Goal: Use online tool/utility: Use online tool/utility

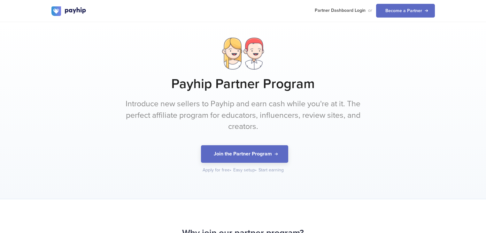
scroll to position [624, 0]
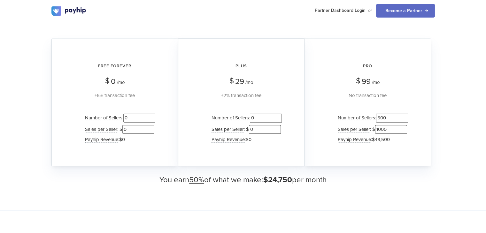
click at [380, 118] on input "500" at bounding box center [392, 118] width 32 height 9
type input "1500"
click at [333, 105] on div "Pro $ 99 /mo No transaction fee Number of Sellers : 1500 Sales per Seller : $ 1…" at bounding box center [368, 102] width 127 height 128
click at [251, 118] on input "0" at bounding box center [266, 118] width 32 height 9
type input "1500"
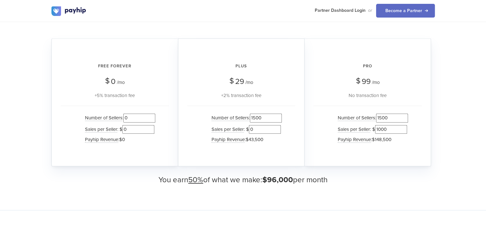
click at [199, 111] on div "Number of Sellers : 1500 Sales per Seller : $ 0 Payhip Revenue : $43,500" at bounding box center [241, 130] width 108 height 48
click at [250, 128] on input "0" at bounding box center [265, 129] width 32 height 9
drag, startPoint x: 251, startPoint y: 128, endPoint x: 274, endPoint y: 127, distance: 23.4
click at [274, 127] on input "1000" at bounding box center [265, 129] width 32 height 9
type input "1000"
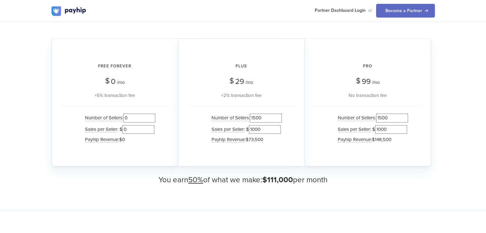
click at [298, 109] on div "Plus $ 29 /mo +2% transaction fee Number of Sellers : 1500 Sales per Seller : $…" at bounding box center [241, 102] width 127 height 128
click at [125, 120] on input "0" at bounding box center [139, 118] width 32 height 9
type input "2000"
click at [124, 130] on input "0" at bounding box center [138, 129] width 32 height 9
click at [125, 129] on input "5000" at bounding box center [138, 129] width 32 height 9
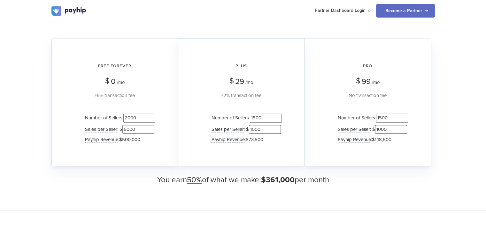
click at [125, 129] on input "5000" at bounding box center [138, 129] width 32 height 9
type input "1250"
click at [189, 119] on div "Number of Sellers : 1500 Sales per Seller : $ 1000 Payhip Revenue : $73,500" at bounding box center [241, 130] width 108 height 48
click at [352, 184] on div "How much could you earn? We have multiple plans for you to earn from Free Forev…" at bounding box center [243, 87] width 486 height 248
